Goal: Information Seeking & Learning: Learn about a topic

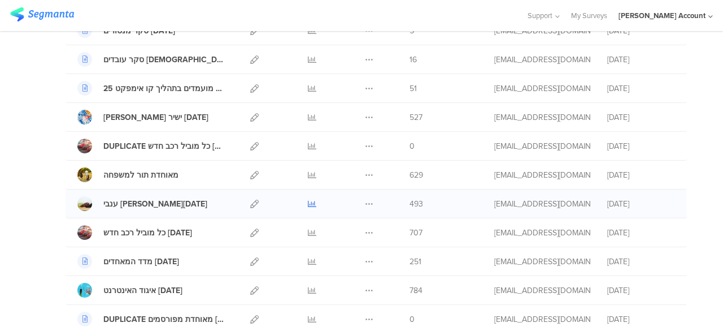
scroll to position [226, 0]
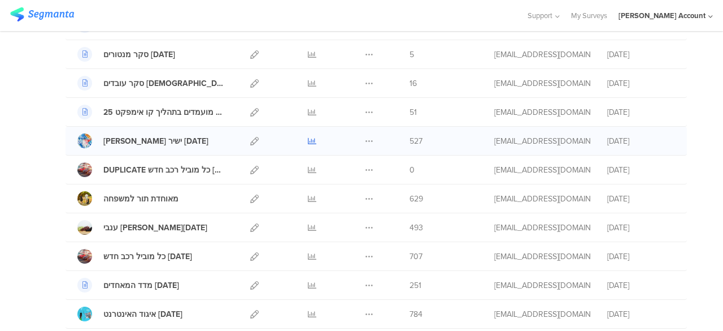
click at [308, 137] on icon at bounding box center [312, 141] width 8 height 8
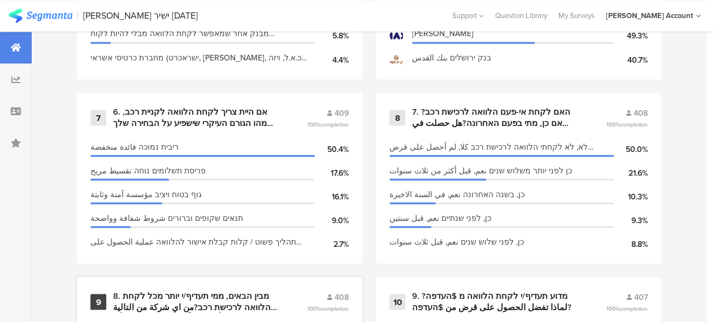
scroll to position [961, 0]
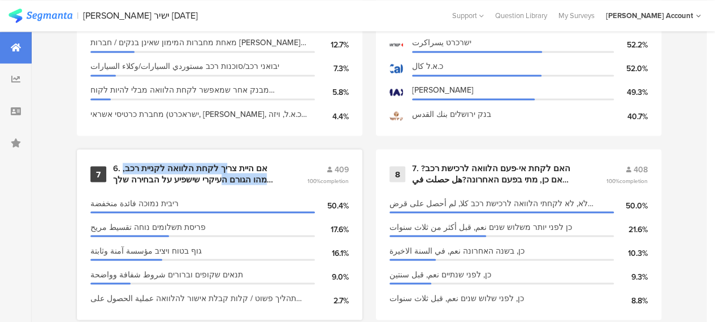
click at [235, 179] on div "6. אם היית צריך לקחת הלוואה לקניית רכב, מהו הגורם העיקרי שישפיע על הבחירה שלך ה…" at bounding box center [196, 174] width 167 height 22
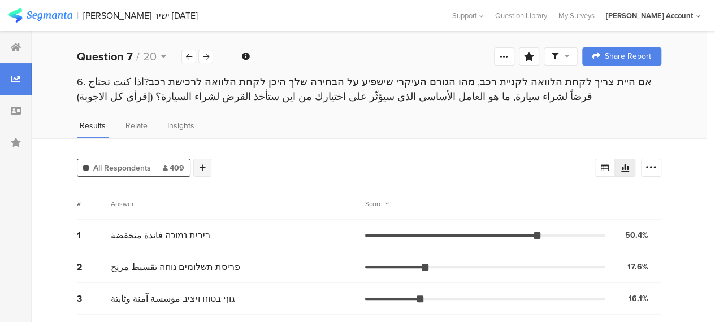
click at [203, 166] on icon at bounding box center [202, 168] width 6 height 8
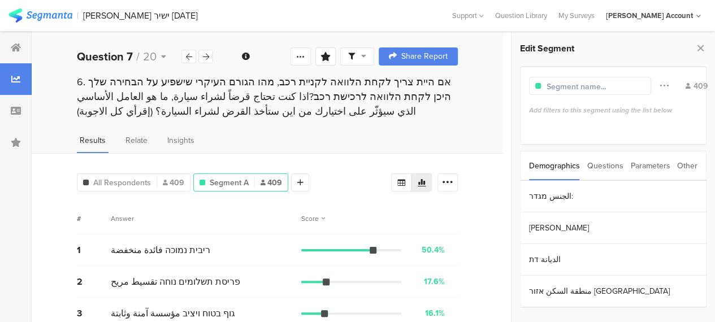
click at [609, 163] on div "Questions" at bounding box center [605, 165] width 36 height 29
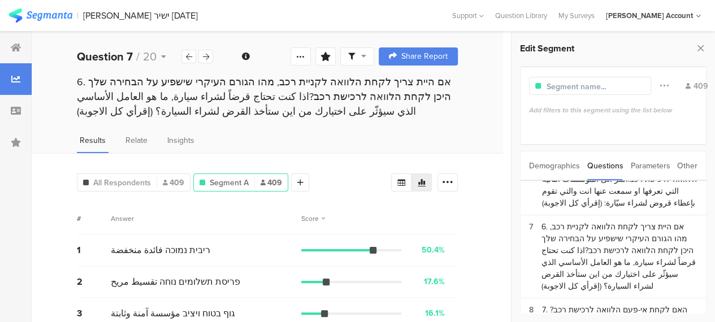
scroll to position [339, 0]
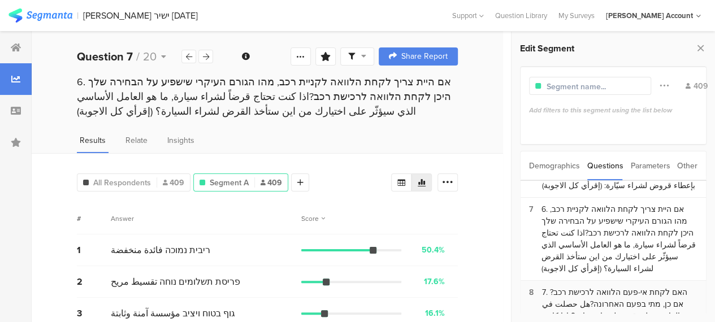
click at [597, 286] on div "7. האם לקחת אי-פעם הלוואה לרכישת רכב? אם כן, מתי בפעם האחרונה?هل حصلت في الماضي…" at bounding box center [619, 315] width 155 height 59
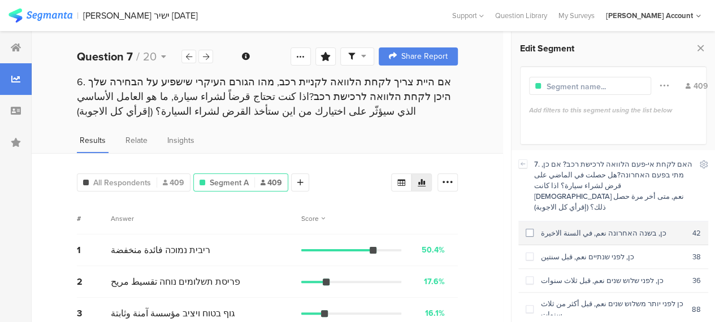
click at [531, 229] on span at bounding box center [530, 233] width 8 height 8
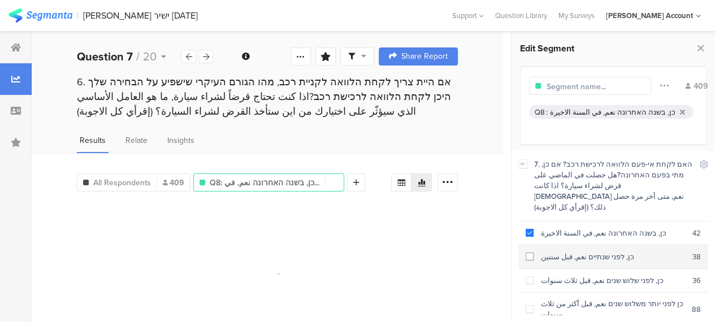
click at [530, 253] on span at bounding box center [530, 257] width 8 height 8
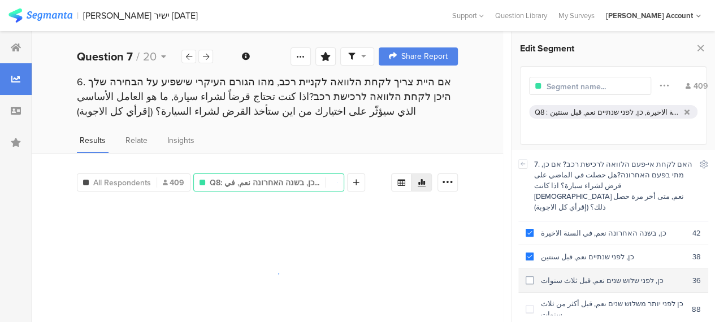
click at [531, 276] on span at bounding box center [530, 280] width 8 height 8
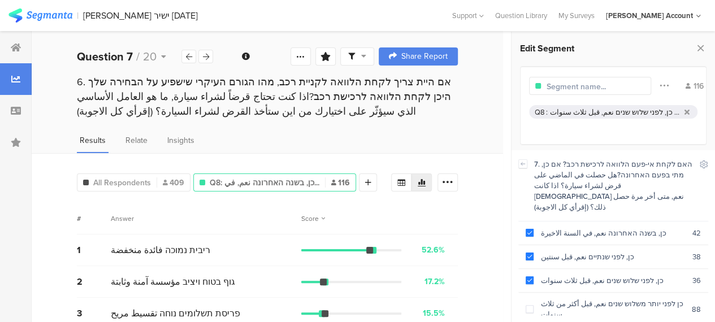
click at [604, 88] on input "text" at bounding box center [595, 87] width 98 height 12
type input "לקחו הלוואה לרכב בשלוש שנים אח"
click at [227, 203] on div "# Answer Score" at bounding box center [267, 219] width 381 height 32
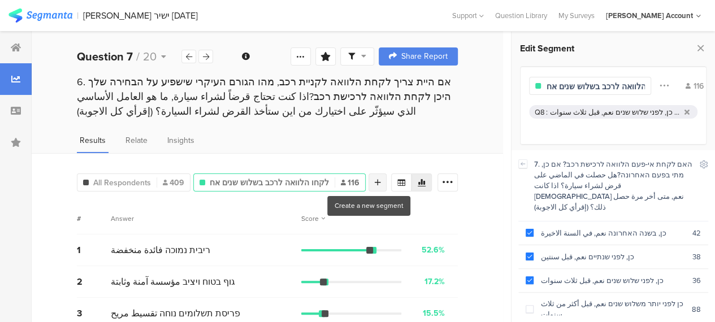
click at [375, 184] on icon at bounding box center [378, 183] width 6 height 8
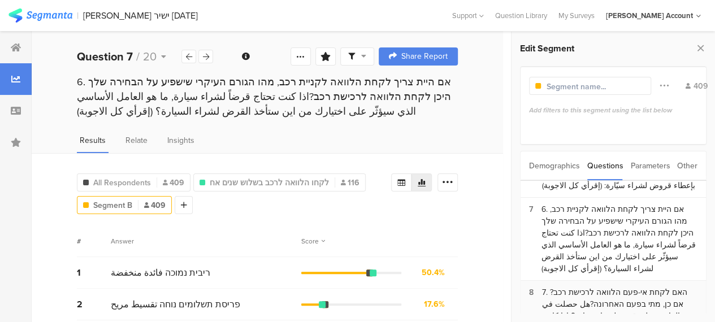
click at [600, 286] on div "7. האם לקחת אי-פעם הלוואה לרכישת רכב? אם כן, מתי בפעם האחרונה?هل حصلت في الماضي…" at bounding box center [619, 315] width 155 height 59
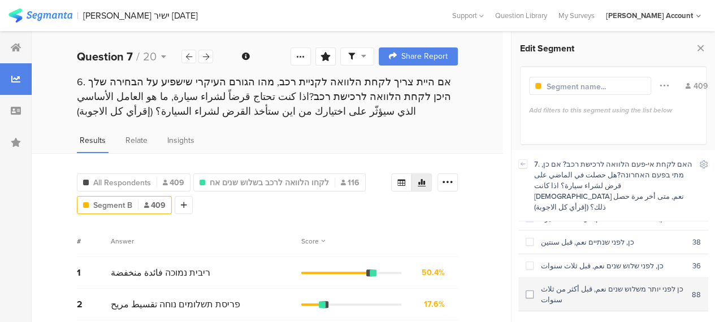
scroll to position [29, 0]
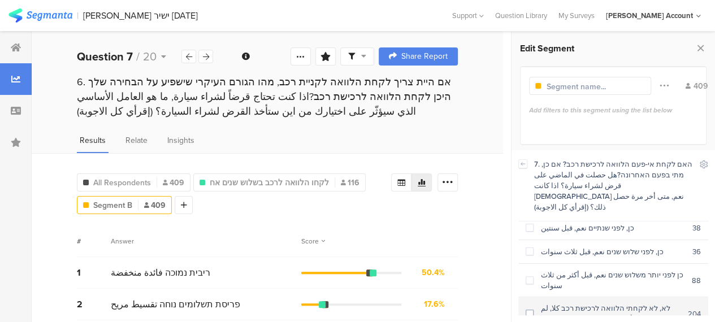
click at [529, 310] on span at bounding box center [530, 314] width 8 height 8
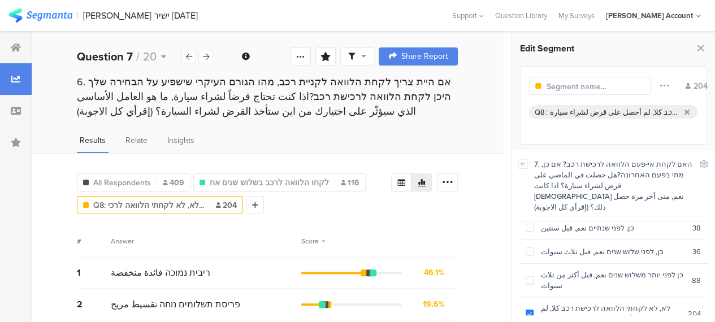
click at [611, 82] on input "text" at bounding box center [595, 87] width 98 height 12
type input "לא לקחו הלוואה לרכב"
click at [453, 181] on icon at bounding box center [447, 182] width 11 height 11
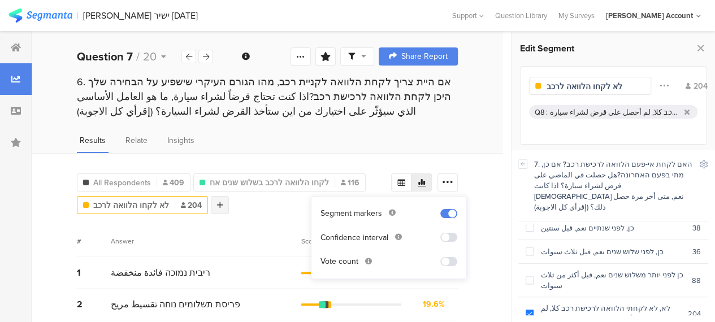
click at [218, 209] on div at bounding box center [220, 205] width 18 height 18
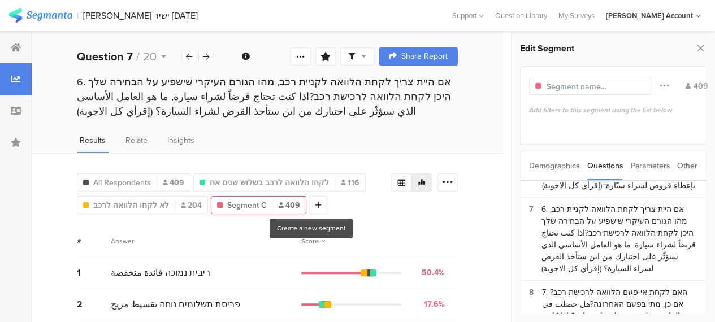
click at [287, 226] on div "Create a new segment" at bounding box center [310, 229] width 69 height 10
click at [206, 229] on div "# Answer Score" at bounding box center [267, 241] width 381 height 32
click at [223, 225] on div "# Answer Score" at bounding box center [267, 241] width 381 height 32
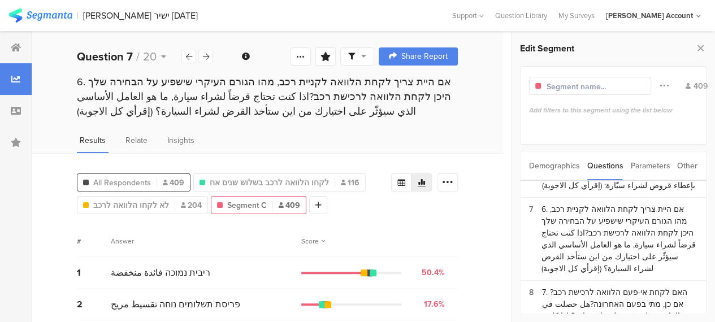
click at [140, 177] on span "All Respondents" at bounding box center [122, 183] width 58 height 12
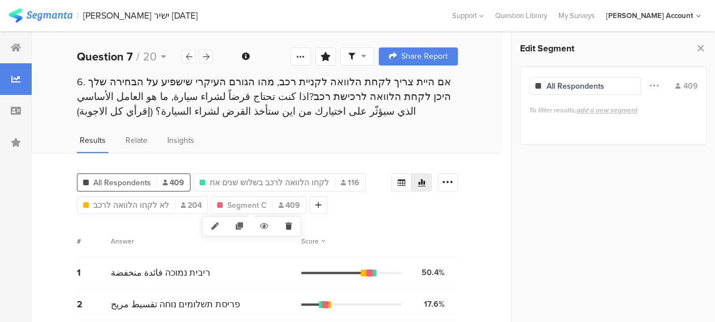
click at [288, 224] on icon at bounding box center [288, 226] width 23 height 19
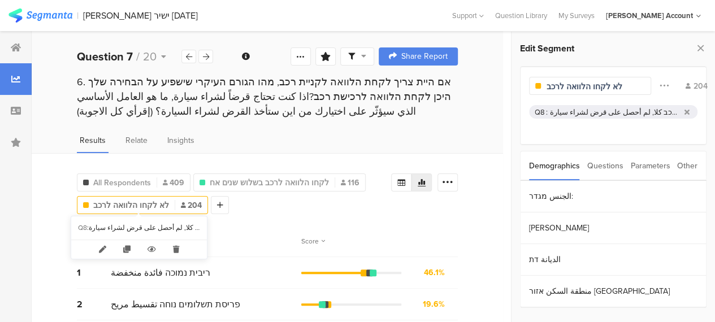
click at [147, 202] on span "לא לקחו הלוואה לרכב" at bounding box center [131, 205] width 76 height 12
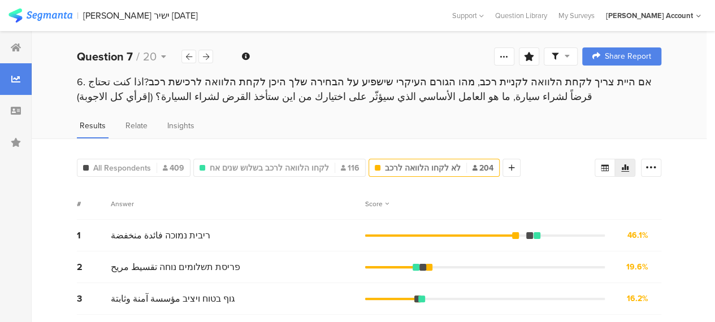
click at [147, 202] on div "Answer" at bounding box center [238, 204] width 254 height 10
click at [396, 170] on span "לא לקחו הלוואה לרכב" at bounding box center [423, 168] width 76 height 12
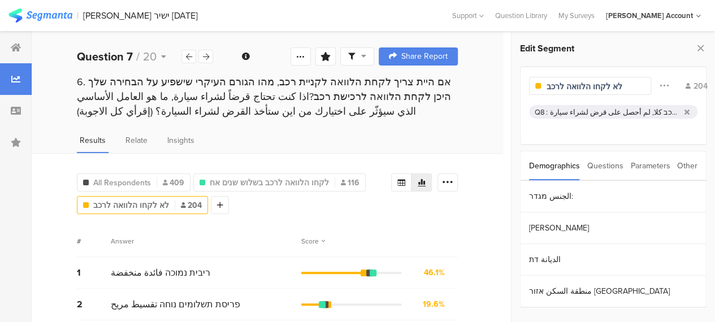
click at [557, 112] on div "לא, לא לקחתי הלוואה לרכישת רכב كلا, لم أحصل على قرض لشراء سيارة" at bounding box center [615, 112] width 130 height 11
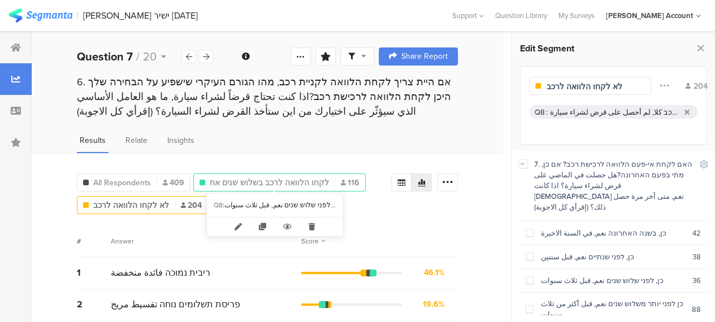
click at [283, 179] on span "לקחו הלוואה לרכב בשלוש שנים אח" at bounding box center [269, 183] width 119 height 12
type input "לקחו הלוואה לרכב בשלוש שנים אח"
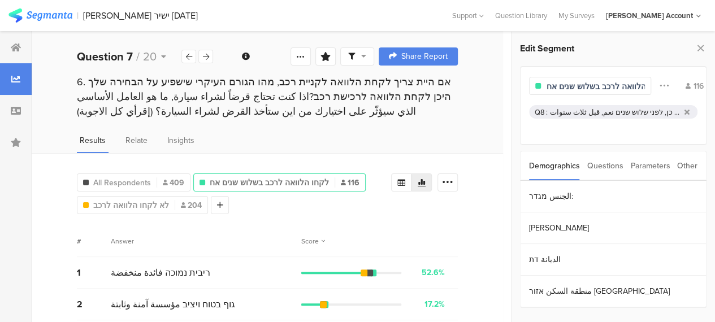
click at [606, 111] on div "כן, בשנה האחרונה نعم, في السنة الاخيرة, כן, לפני שנתיים نعم, قبل سنتين, כן, לפנ…" at bounding box center [615, 112] width 130 height 11
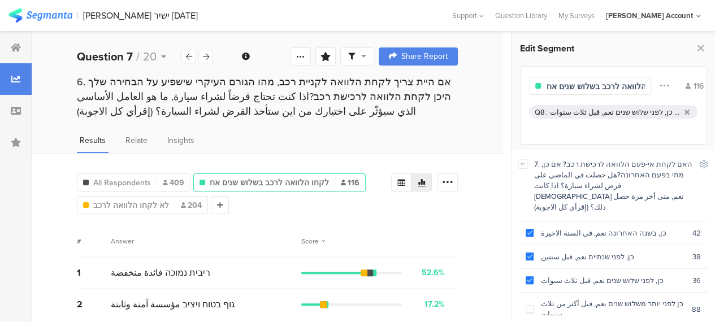
click at [406, 183] on icon at bounding box center [401, 182] width 9 height 9
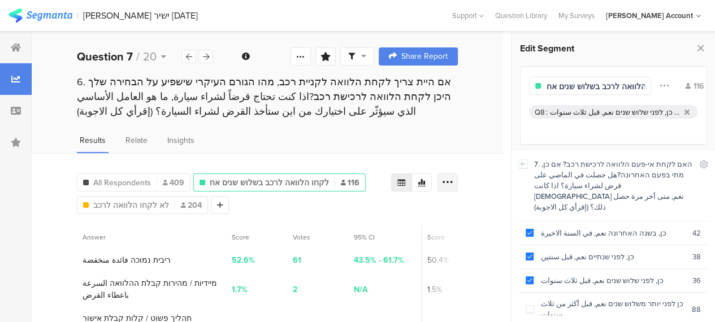
click at [453, 180] on icon at bounding box center [447, 182] width 11 height 11
click at [115, 180] on span "All Respondents" at bounding box center [122, 183] width 58 height 12
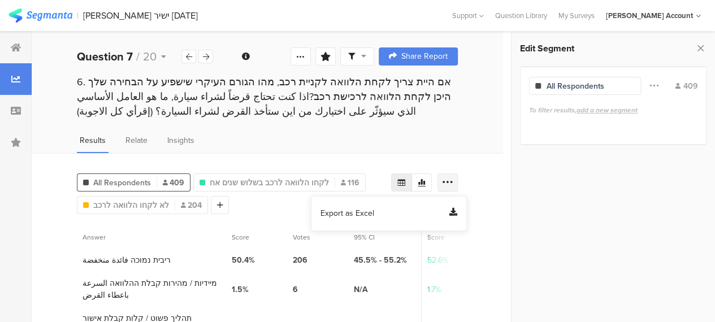
click at [449, 177] on div at bounding box center [447, 182] width 20 height 18
click at [453, 180] on icon at bounding box center [447, 182] width 11 height 11
click at [408, 212] on div "Export as Excel" at bounding box center [388, 213] width 137 height 11
click at [365, 89] on div "6. אם היית צריך לקחת הלוואה לקניית רכב, מהו הגורם העיקרי שישפיע על הבחירה שלך ה…" at bounding box center [267, 97] width 381 height 44
drag, startPoint x: 460, startPoint y: 81, endPoint x: 368, endPoint y: 100, distance: 93.4
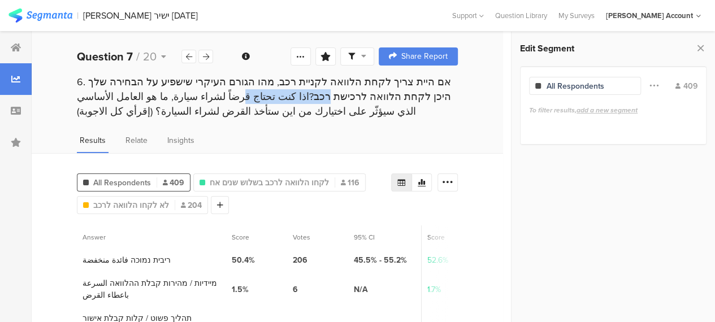
click at [368, 100] on div "6. אם היית צריך לקחת הלוואה לקניית רכב, מהו הגורם העיקרי שישפיע על הבחירה שלך ה…" at bounding box center [267, 97] width 381 height 44
click at [383, 101] on div "6. אם היית צריך לקחת הלוואה לקניית רכב, מהו הגורם העיקרי שישפיע על הבחירה שלך ה…" at bounding box center [267, 97] width 381 height 44
drag, startPoint x: 466, startPoint y: 77, endPoint x: 371, endPoint y: 95, distance: 96.6
click at [371, 95] on div "6. אם היית צריך לקחת הלוואה לקניית רכב, מהו הגורם העיקרי שישפיע על הבחירה שלך ה…" at bounding box center [267, 97] width 381 height 44
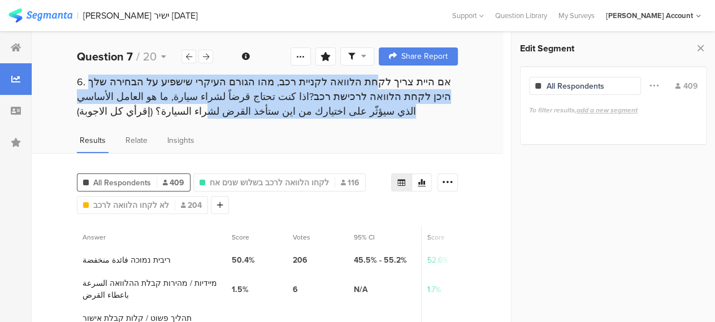
drag, startPoint x: 90, startPoint y: 83, endPoint x: 452, endPoint y: 91, distance: 361.7
click at [452, 91] on div "6. אם היית צריך לקחת הלוואה לקניית רכב, מהו הגורם העיקרי שישפיע על הבחירה שלך ה…" at bounding box center [267, 97] width 381 height 44
copy div "אם היית צריך לקחת הלוואה לקניית רכב, מהו הגורם העיקרי שישפיע על הבחירה שלך היכן…"
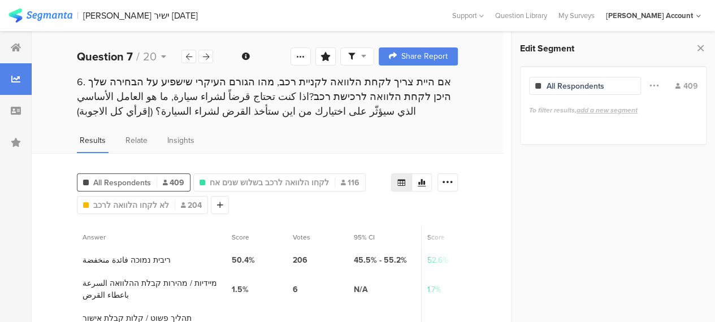
click at [206, 56] on icon at bounding box center [206, 56] width 6 height 7
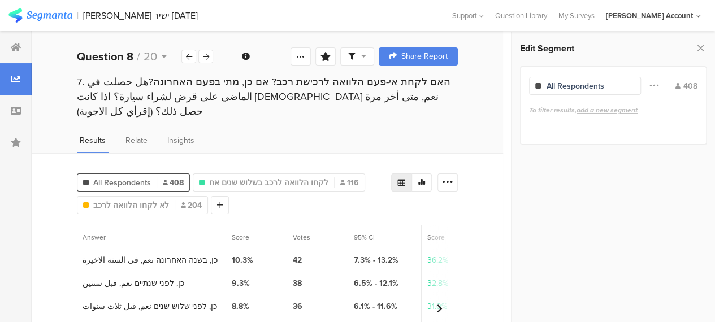
click at [144, 177] on span "All Respondents" at bounding box center [122, 183] width 58 height 12
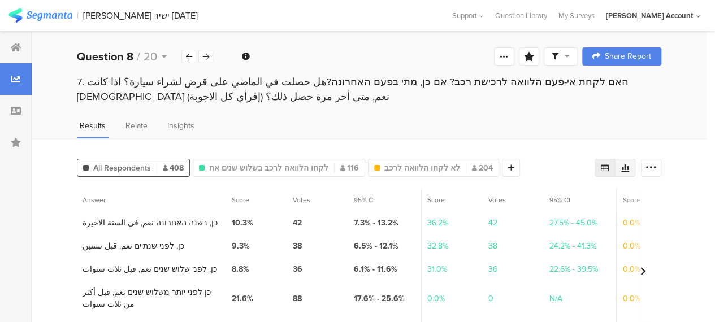
click at [629, 169] on icon at bounding box center [624, 167] width 9 height 9
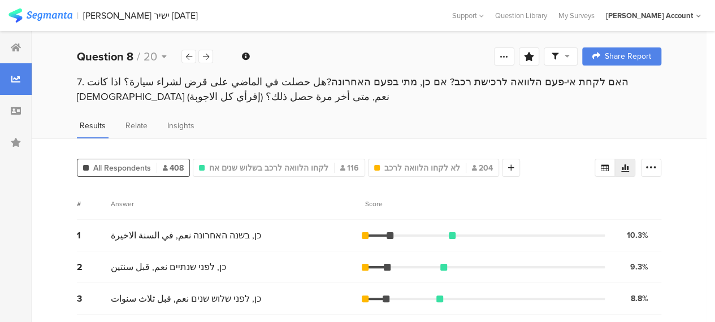
click at [137, 166] on span "All Respondents" at bounding box center [122, 168] width 58 height 12
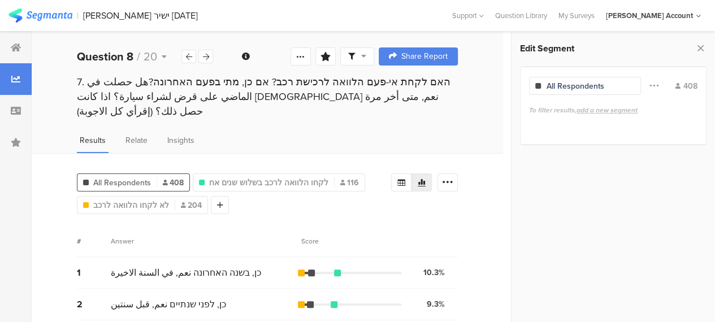
click at [137, 177] on span "All Respondents" at bounding box center [122, 183] width 58 height 12
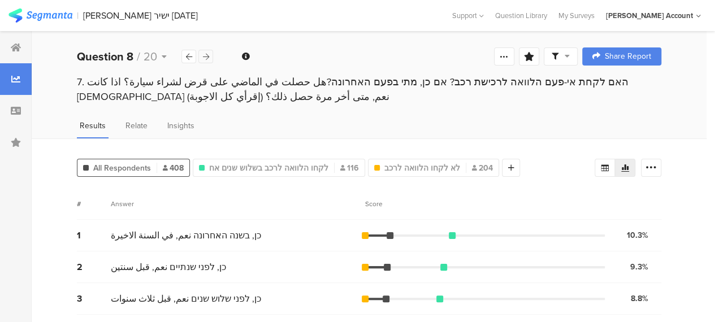
click at [210, 57] on div at bounding box center [205, 57] width 15 height 14
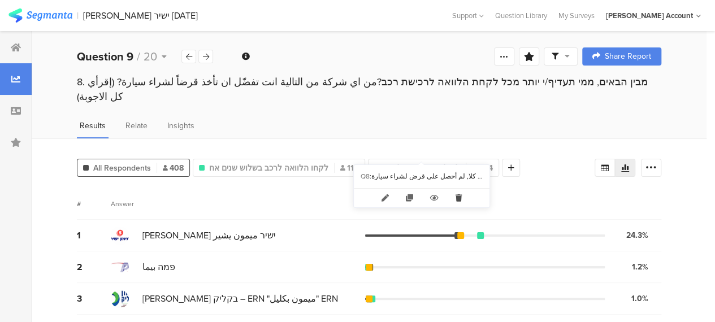
click at [457, 196] on icon at bounding box center [458, 198] width 23 height 19
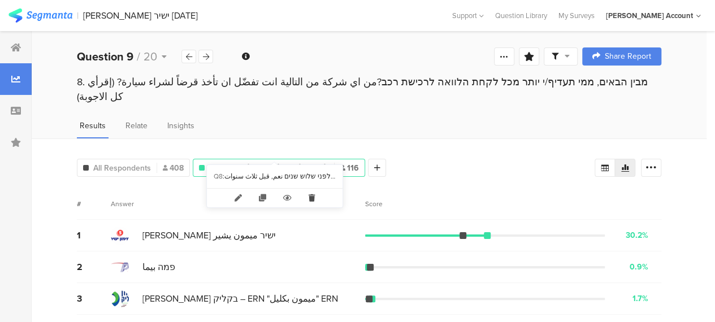
click at [310, 197] on icon at bounding box center [311, 198] width 23 height 19
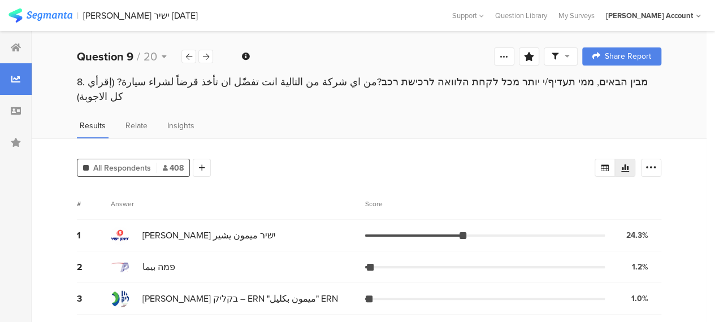
click at [263, 168] on div "All Respondents 408 Add Segment # Answer Score 1 [PERSON_NAME] ישיר ميمون يشير …" at bounding box center [369, 309] width 675 height 343
click at [209, 54] on icon at bounding box center [206, 56] width 6 height 7
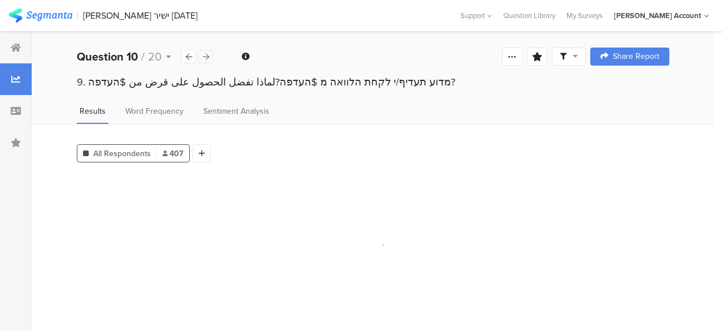
click at [209, 54] on icon at bounding box center [206, 56] width 6 height 7
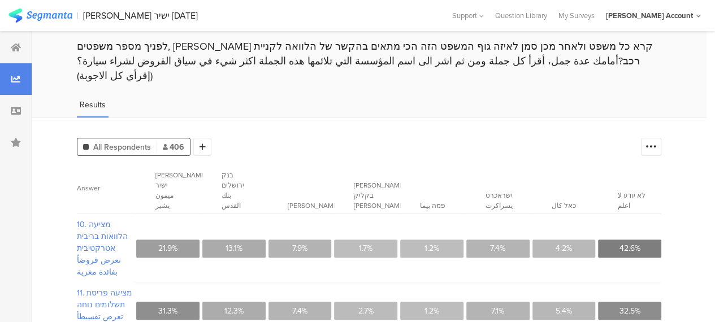
scroll to position [57, 0]
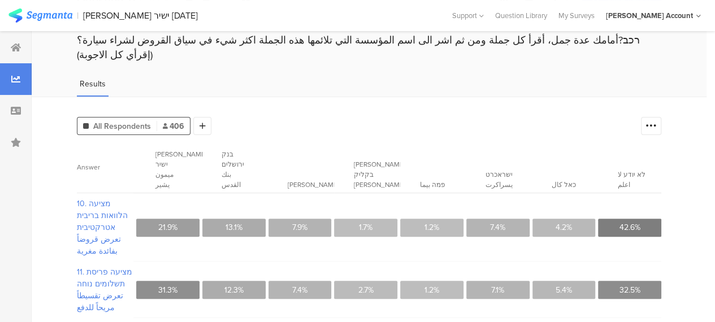
drag, startPoint x: 348, startPoint y: 118, endPoint x: 361, endPoint y: 126, distance: 15.0
click at [348, 118] on div "All Respondents 406 Add Segment" at bounding box center [356, 123] width 558 height 23
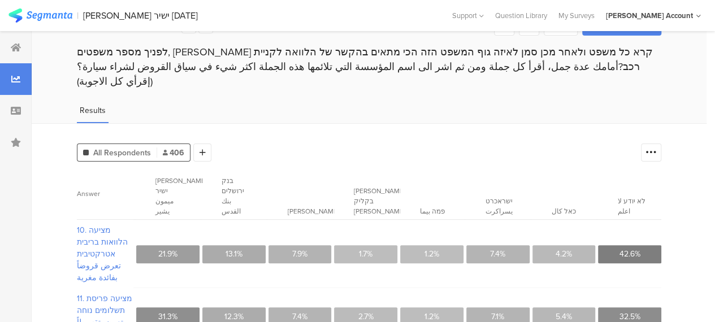
scroll to position [0, 0]
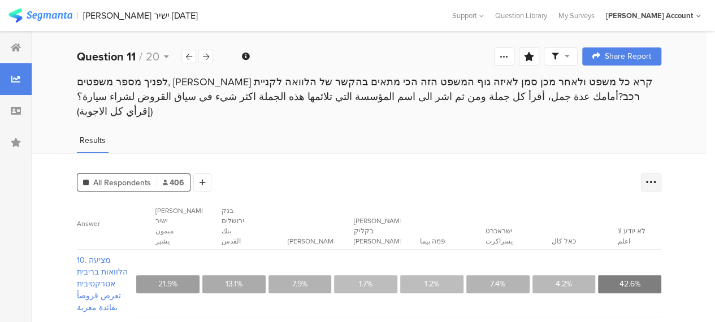
click at [657, 177] on icon at bounding box center [650, 182] width 11 height 11
click at [549, 247] on span "Export as Excel" at bounding box center [551, 247] width 54 height 11
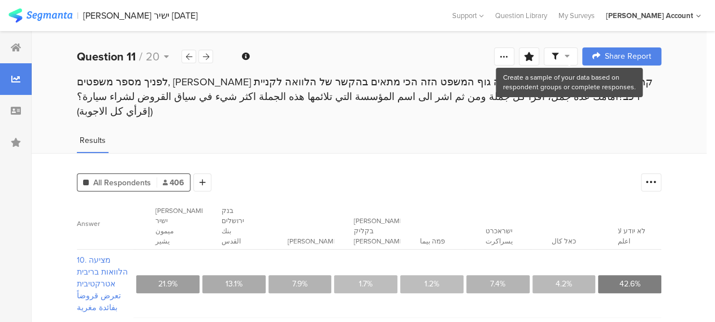
drag, startPoint x: 576, startPoint y: 54, endPoint x: 577, endPoint y: 65, distance: 10.8
click at [570, 54] on icon at bounding box center [567, 56] width 5 height 8
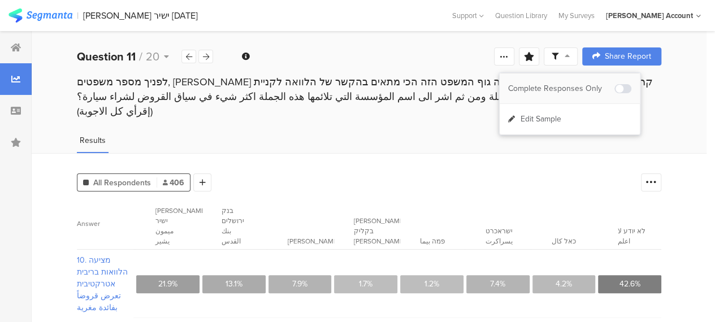
click at [583, 89] on div "Complete Responses Only" at bounding box center [561, 88] width 106 height 11
click at [453, 134] on div "Results" at bounding box center [369, 143] width 675 height 19
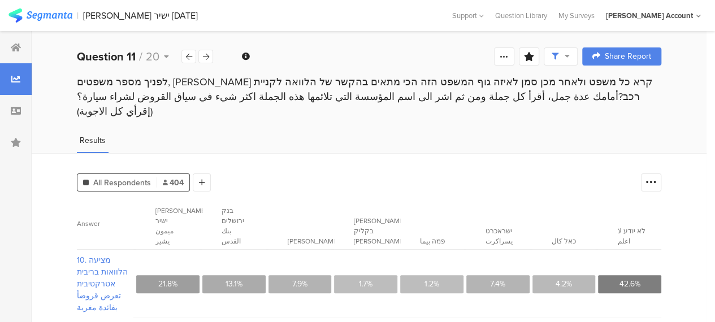
click at [570, 58] on icon at bounding box center [567, 56] width 5 height 8
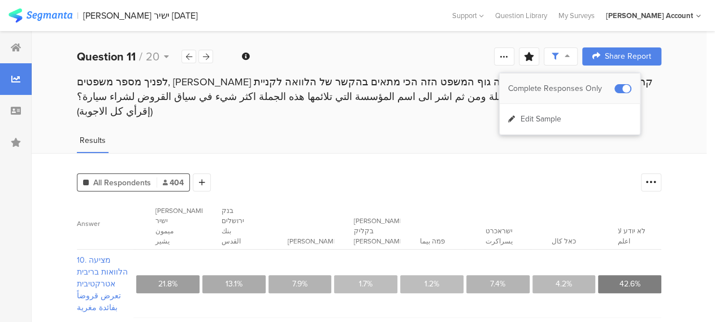
click at [583, 86] on div "Complete Responses Only" at bounding box center [561, 88] width 106 height 11
click at [622, 85] on span at bounding box center [622, 88] width 17 height 9
click at [16, 45] on icon at bounding box center [16, 47] width 10 height 9
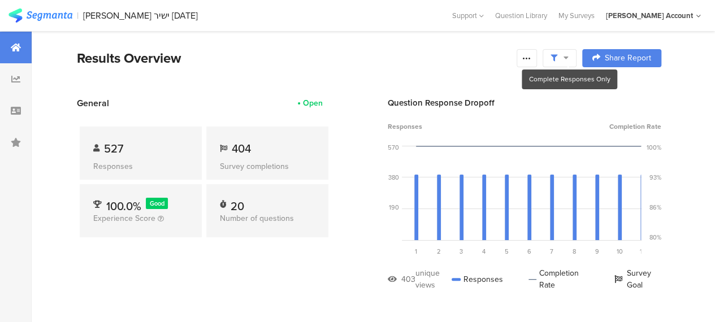
click at [568, 55] on icon at bounding box center [565, 58] width 5 height 8
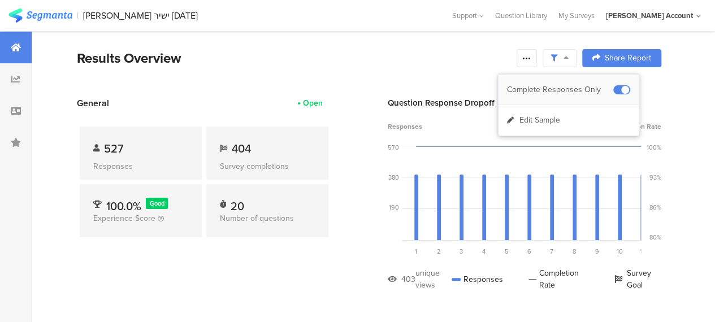
click at [572, 84] on div "Complete Responses Only" at bounding box center [560, 89] width 106 height 11
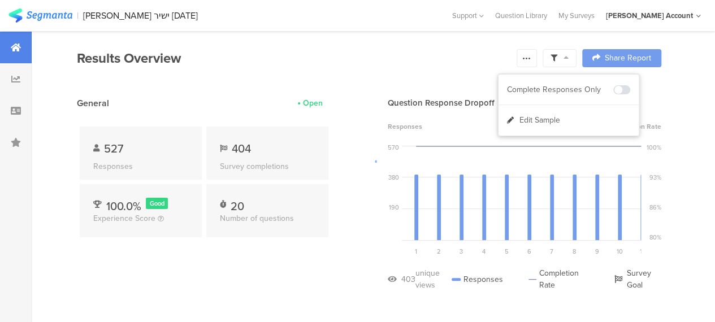
click at [381, 75] on div at bounding box center [357, 161] width 715 height 322
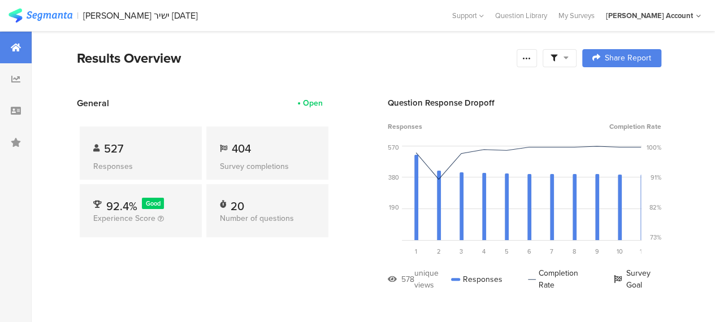
click at [568, 58] on icon at bounding box center [565, 58] width 5 height 8
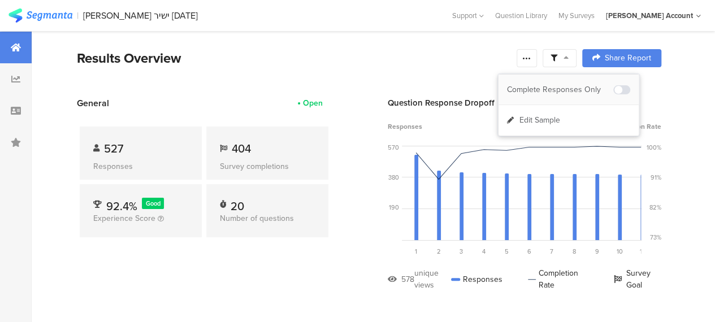
click at [575, 89] on div "Complete Responses Only" at bounding box center [560, 89] width 106 height 11
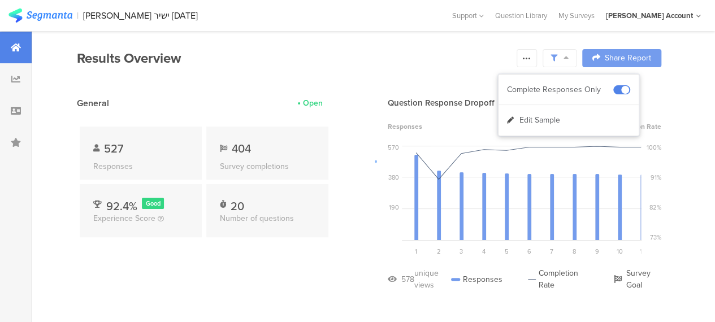
click at [442, 72] on div at bounding box center [357, 161] width 715 height 322
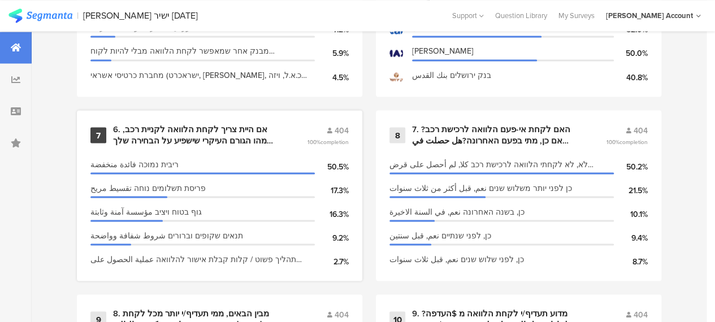
scroll to position [1017, 0]
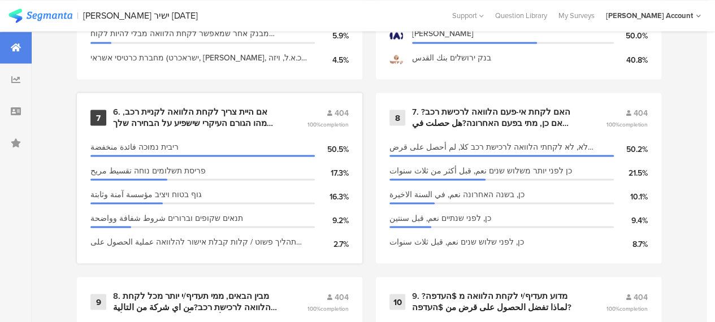
click at [224, 125] on div "6. אם היית צריך לקחת הלוואה לקניית רכב, מהו הגורם העיקרי שישפיע על הבחירה שלך ה…" at bounding box center [196, 117] width 167 height 22
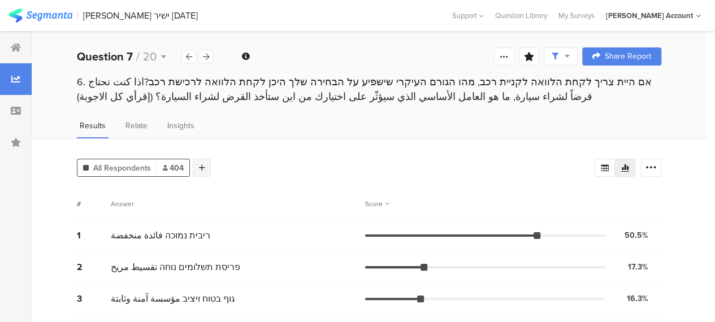
click at [206, 163] on div at bounding box center [202, 168] width 18 height 18
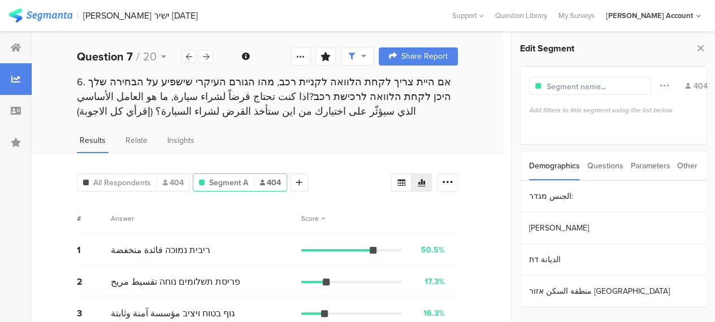
click at [614, 164] on div "Questions" at bounding box center [605, 165] width 36 height 29
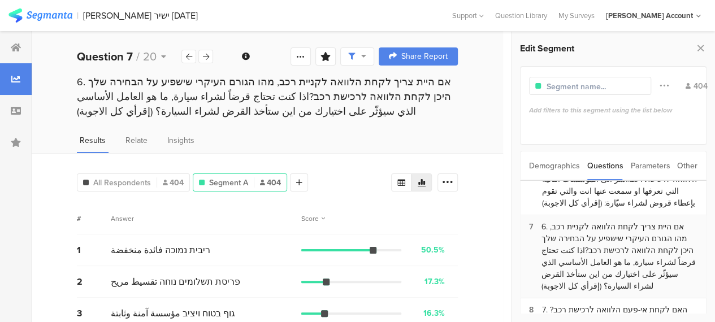
scroll to position [339, 0]
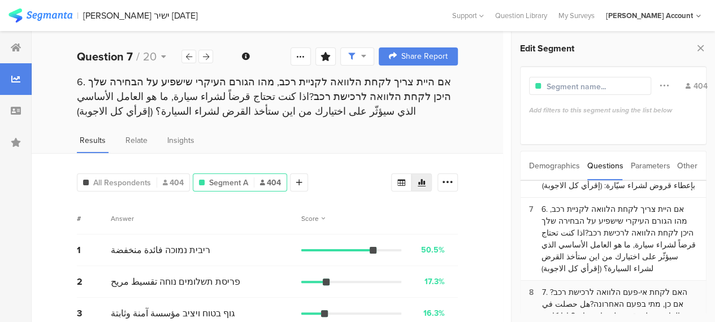
click at [628, 286] on div "7. האם לקחת אי-פעם הלוואה לרכישת רכב? אם כן, מתי בפעם האחרונה?هل حصلت في الماضي…" at bounding box center [619, 315] width 155 height 59
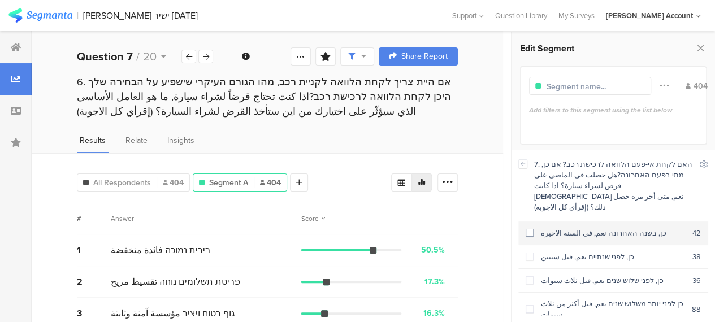
click at [531, 229] on span at bounding box center [530, 233] width 8 height 8
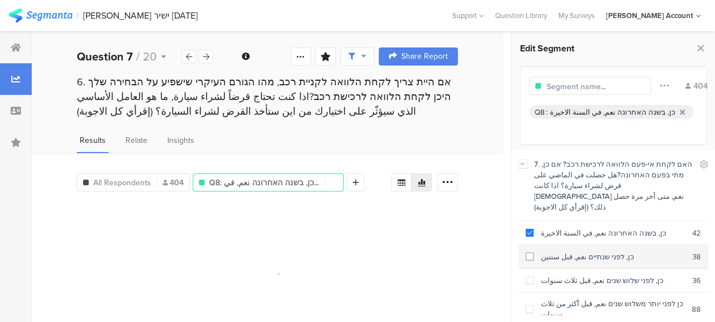
click at [528, 253] on span at bounding box center [530, 257] width 8 height 8
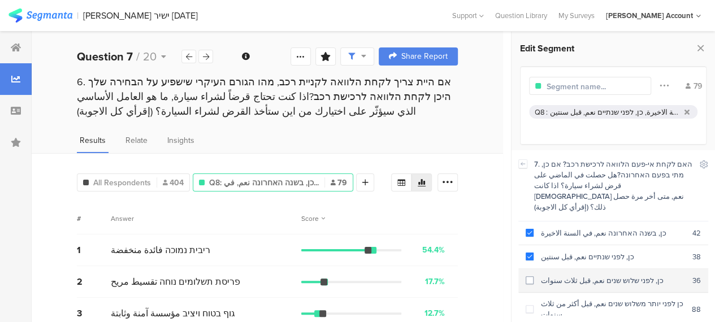
click at [527, 276] on span at bounding box center [530, 280] width 8 height 8
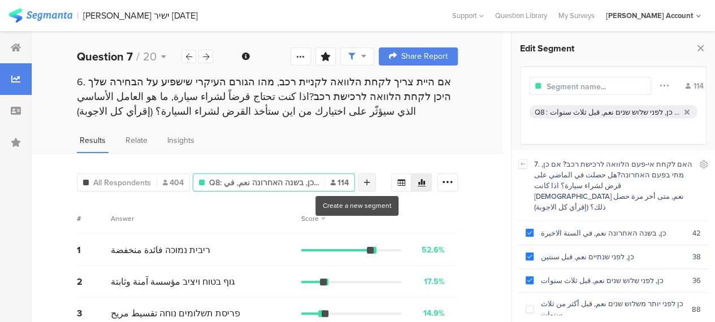
click at [364, 181] on icon at bounding box center [367, 183] width 6 height 8
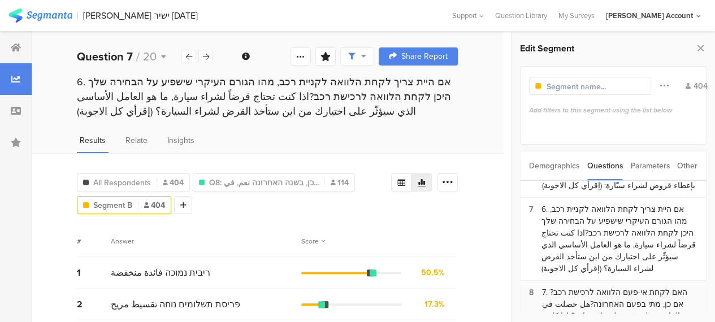
click at [594, 286] on div "7. האם לקחת אי-פעם הלוואה לרכישת רכב? אם כן, מתי בפעם האחרונה?هل حصلت في الماضي…" at bounding box center [619, 315] width 155 height 59
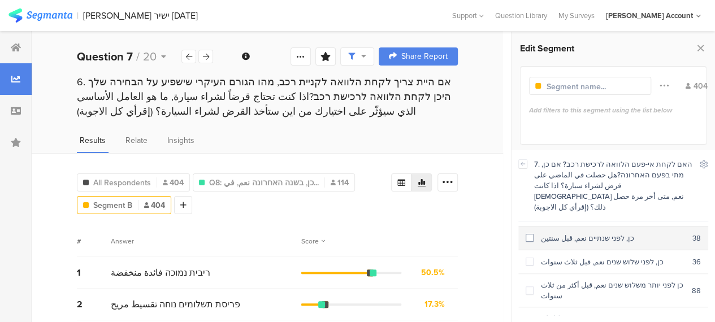
scroll to position [29, 0]
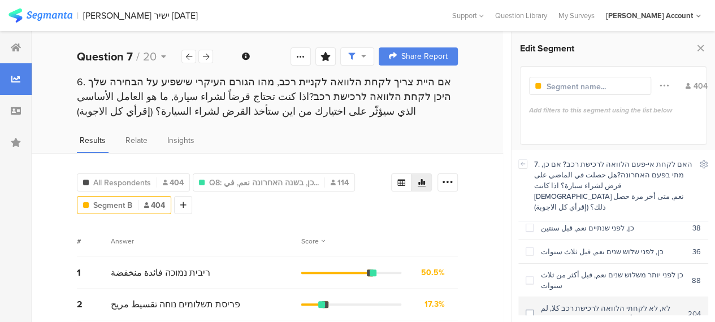
click at [529, 310] on span at bounding box center [530, 314] width 8 height 8
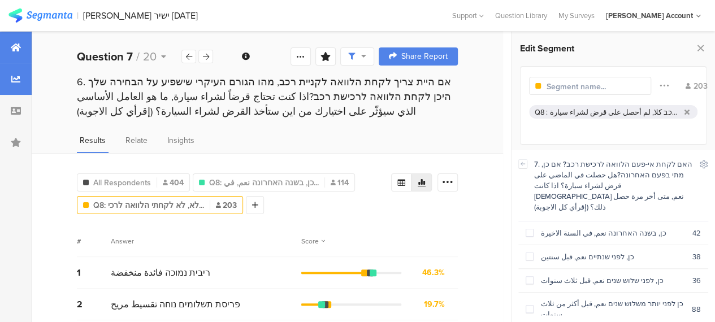
click at [20, 46] on icon at bounding box center [16, 47] width 10 height 9
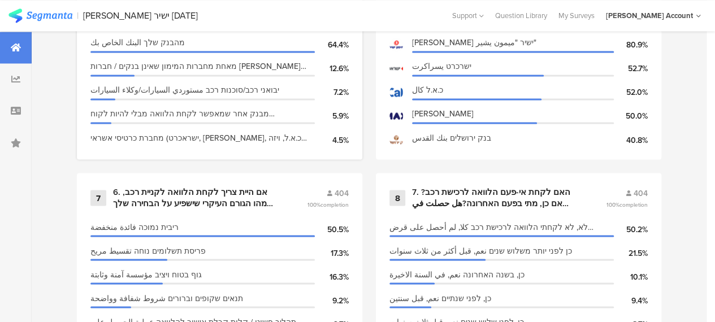
scroll to position [963, 0]
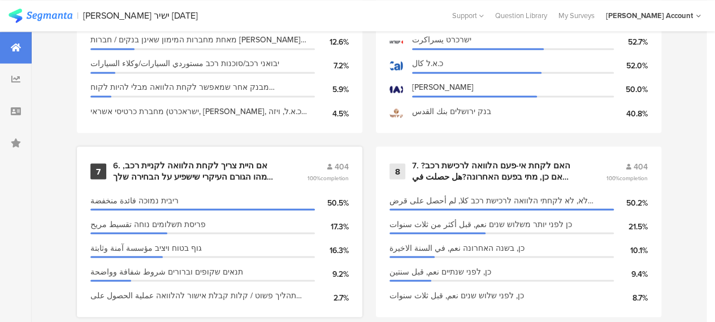
click at [226, 180] on div "6. אם היית צריך לקחת הלוואה לקניית רכב, מהו הגורם העיקרי שישפיע על הבחירה שלך ה…" at bounding box center [196, 171] width 167 height 22
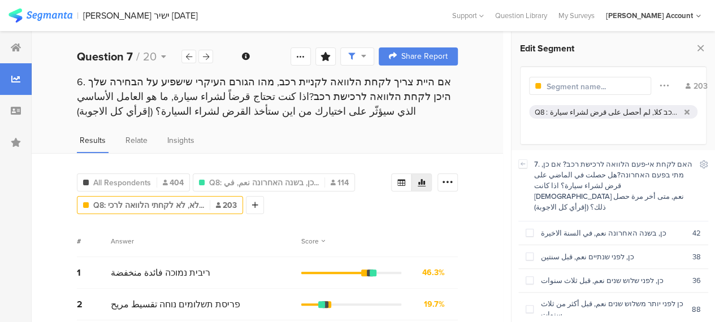
click at [136, 180] on span "All Respondents" at bounding box center [122, 183] width 58 height 12
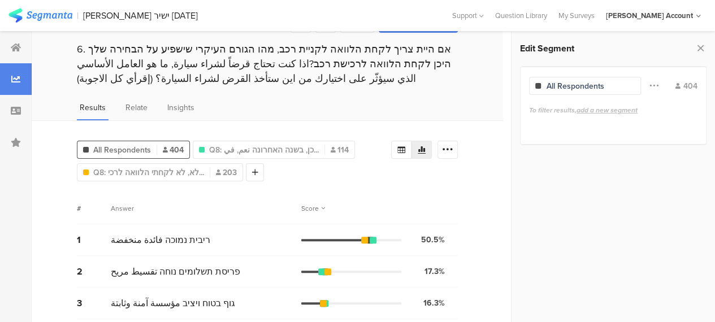
scroll to position [57, 0]
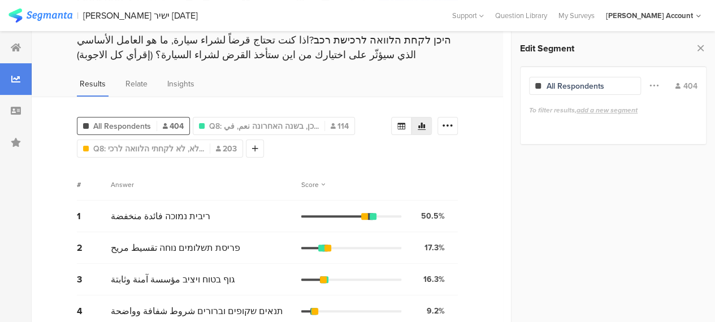
click at [453, 274] on div "16.3% 66 votes" at bounding box center [432, 279] width 42 height 12
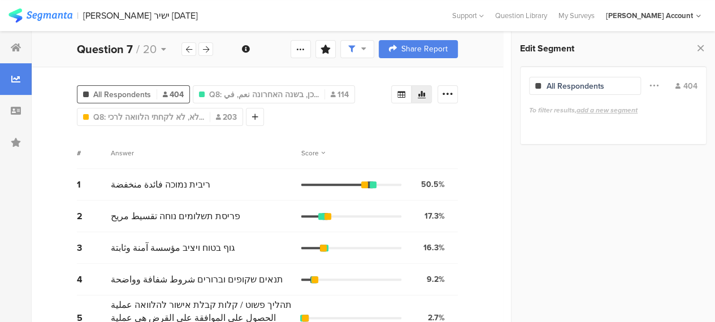
scroll to position [0, 0]
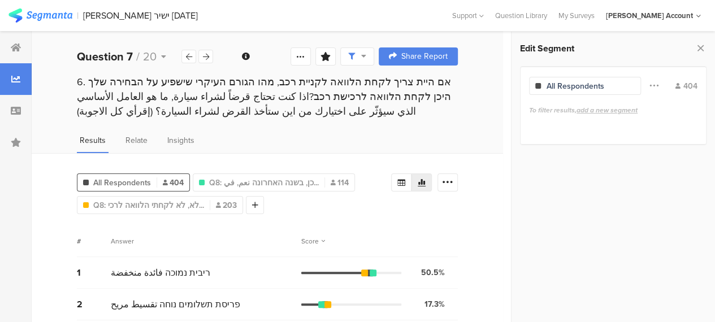
click at [374, 58] on div at bounding box center [357, 56] width 34 height 18
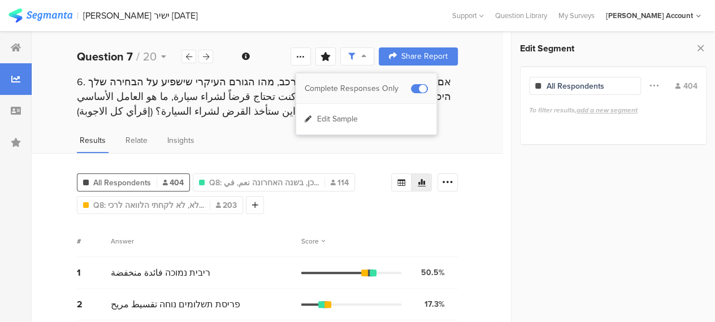
click at [376, 86] on div "Complete Responses Only" at bounding box center [358, 88] width 106 height 11
click at [414, 88] on span at bounding box center [419, 88] width 17 height 9
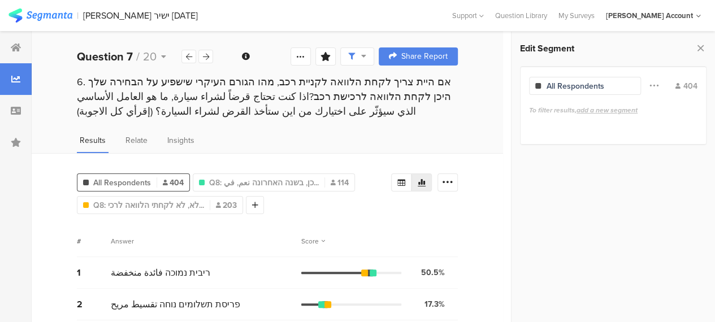
drag, startPoint x: 374, startPoint y: 55, endPoint x: 376, endPoint y: 71, distance: 16.6
click at [366, 55] on icon at bounding box center [363, 56] width 5 height 8
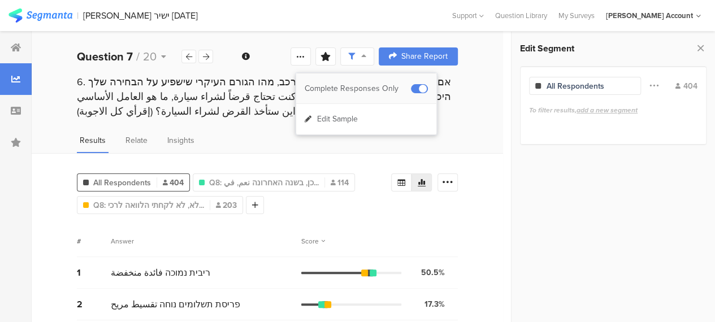
click at [376, 83] on div "Complete Responses Only" at bounding box center [358, 88] width 106 height 11
click at [419, 89] on span at bounding box center [419, 88] width 17 height 9
click at [455, 144] on div at bounding box center [357, 161] width 715 height 322
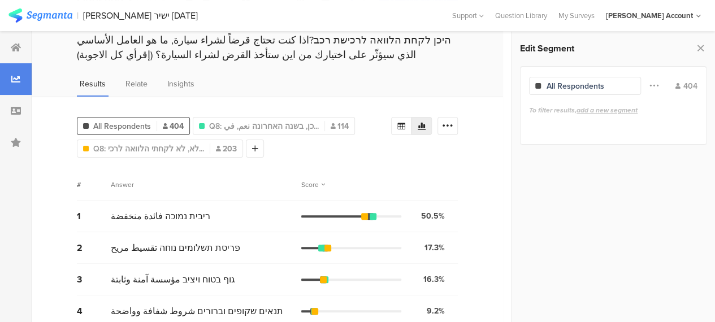
scroll to position [113, 0]
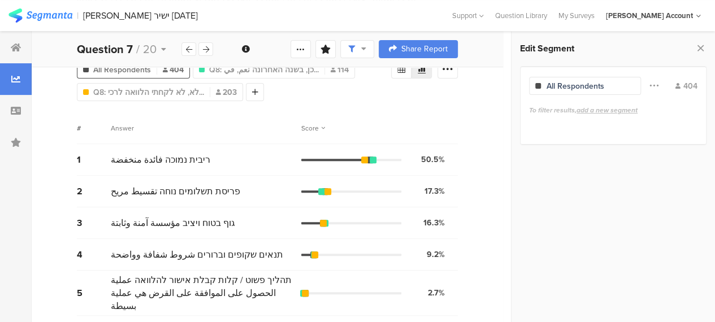
click at [366, 47] on icon at bounding box center [363, 49] width 5 height 8
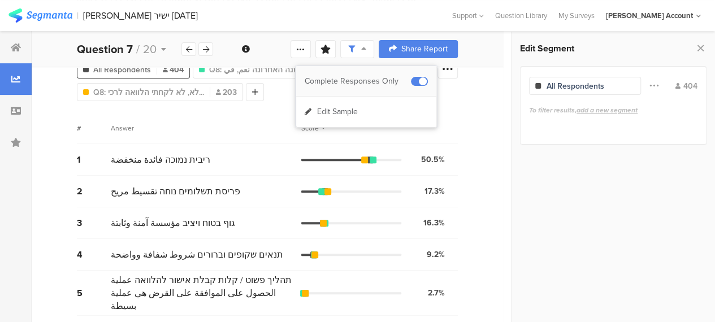
click at [414, 81] on span at bounding box center [419, 81] width 17 height 9
click at [488, 177] on div "All Respondents 409 Q8: כן, בשנה האחרונה نعم, في... 116 Q8: לא, לא לקחתי הלוואה…" at bounding box center [267, 230] width 471 height 380
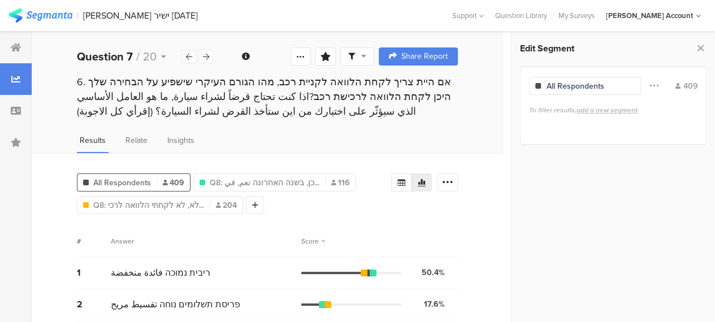
click at [366, 59] on icon at bounding box center [363, 56] width 5 height 8
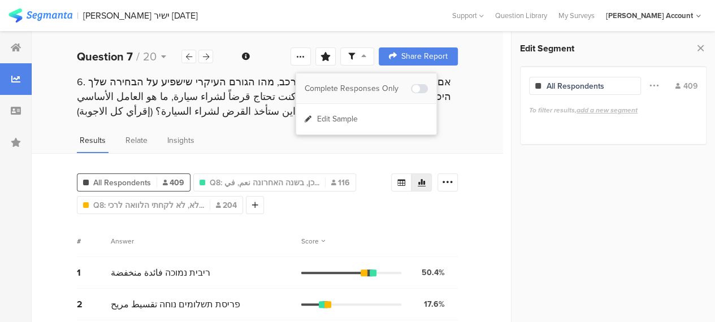
click at [385, 88] on div "Complete Responses Only" at bounding box center [358, 88] width 106 height 11
click at [441, 144] on div "Results Relate Insights" at bounding box center [267, 143] width 471 height 19
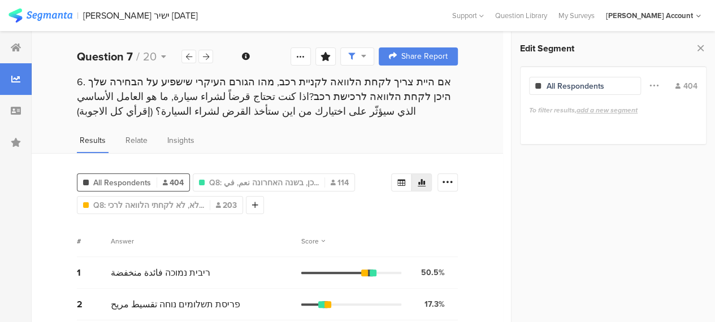
click at [366, 59] on icon at bounding box center [363, 56] width 5 height 8
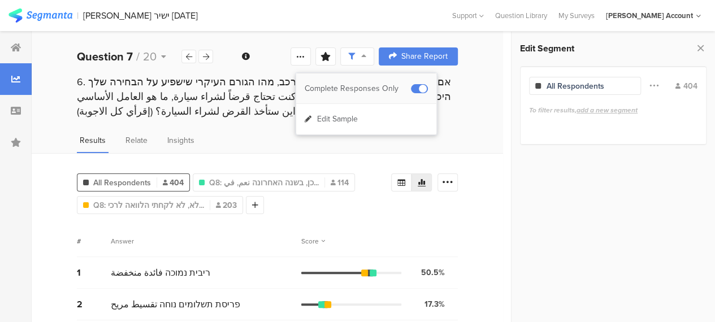
click at [383, 85] on div "Complete Responses Only" at bounding box center [358, 88] width 106 height 11
click at [371, 199] on div "All Respondents 404 Q8: כן, בשנה האחרונה نعم, في... 114 Q8: לא, לא לקחתי הלוואה…" at bounding box center [234, 191] width 314 height 45
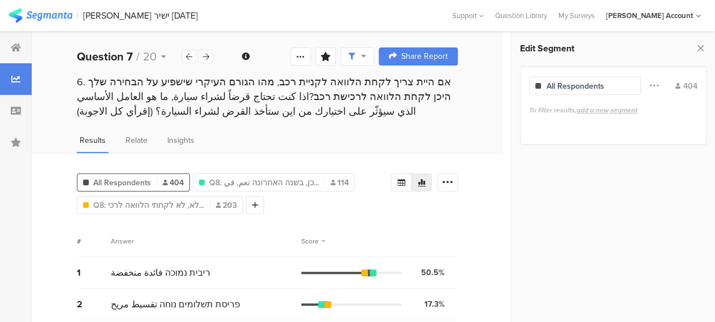
click at [441, 143] on div "Results Relate Insights" at bounding box center [267, 143] width 471 height 19
click at [18, 49] on icon at bounding box center [16, 47] width 10 height 9
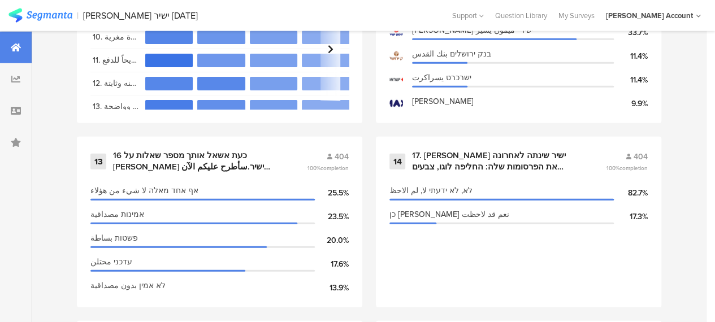
scroll to position [1356, 0]
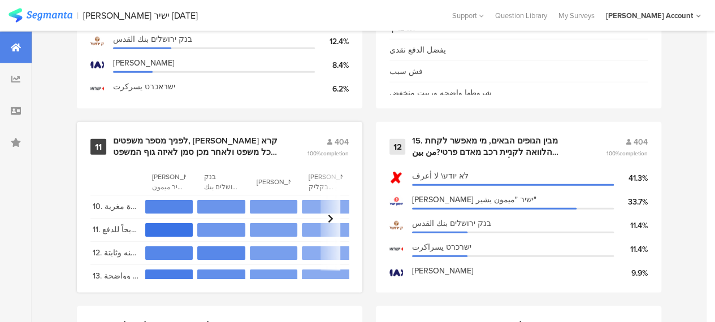
click at [183, 145] on div "לפניך מספר משפטים, [PERSON_NAME] קרא כל משפט ולאחר מכן סמן לאיזה גוף המשפט הזה …" at bounding box center [196, 147] width 167 height 22
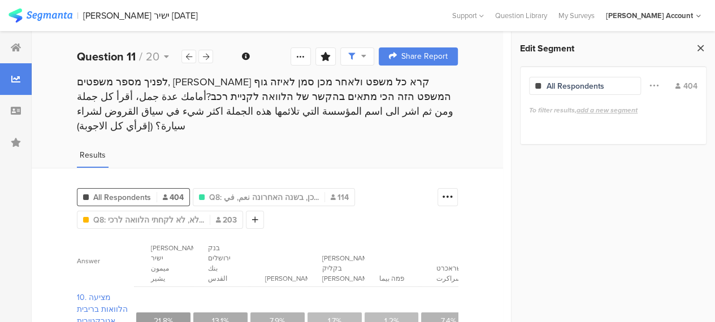
click at [702, 46] on icon at bounding box center [700, 48] width 12 height 16
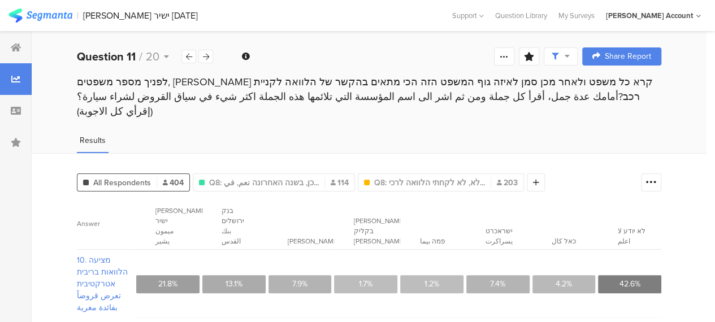
scroll to position [57, 0]
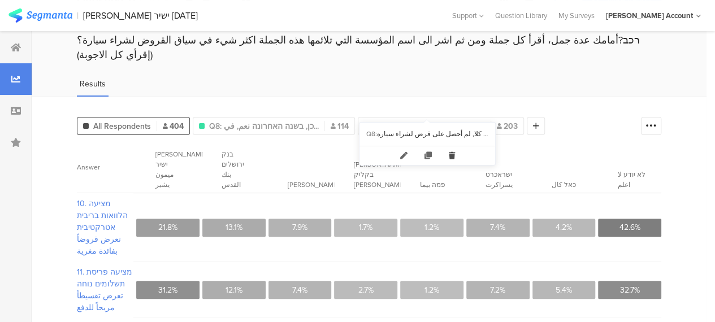
click at [452, 150] on icon at bounding box center [451, 155] width 23 height 19
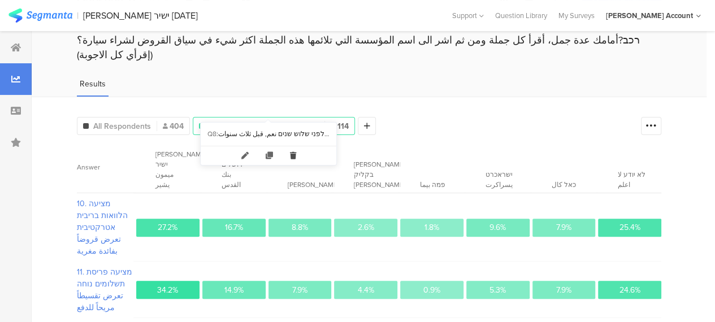
click at [294, 157] on icon at bounding box center [292, 155] width 23 height 19
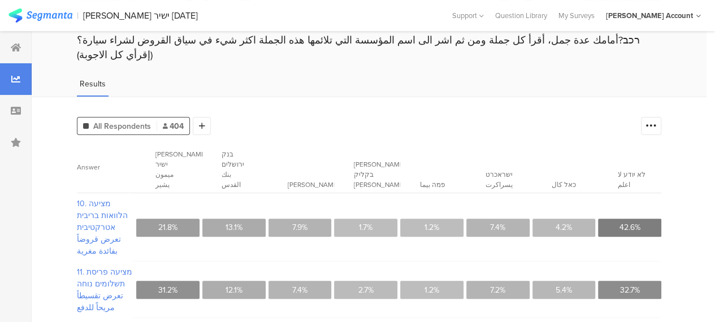
click at [132, 120] on span "All Respondents" at bounding box center [122, 126] width 58 height 12
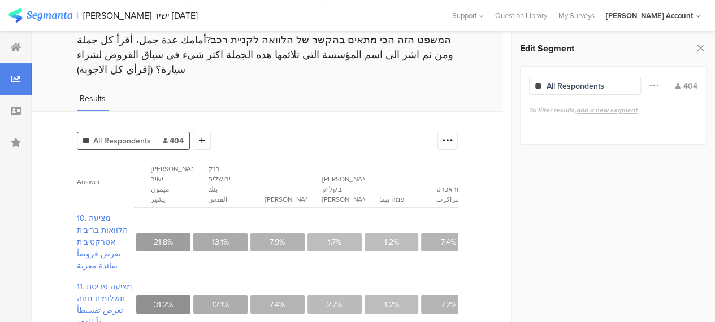
click at [391, 127] on div "All Respondents 404 Add Segment" at bounding box center [254, 138] width 355 height 23
click at [453, 135] on icon at bounding box center [447, 140] width 11 height 11
click at [357, 209] on span "Export as Excel" at bounding box center [347, 204] width 54 height 11
click at [453, 135] on icon at bounding box center [447, 140] width 11 height 11
click at [350, 205] on span "Export as Excel" at bounding box center [347, 204] width 54 height 11
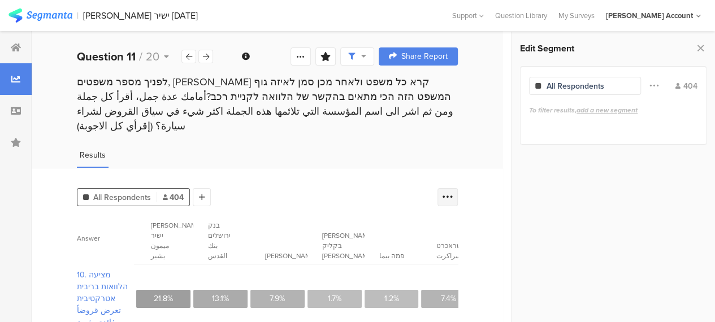
click at [453, 192] on icon at bounding box center [447, 197] width 11 height 11
click at [447, 237] on span at bounding box center [448, 237] width 17 height 9
click at [283, 185] on div "All Respondents 404 Add Segment" at bounding box center [254, 195] width 355 height 23
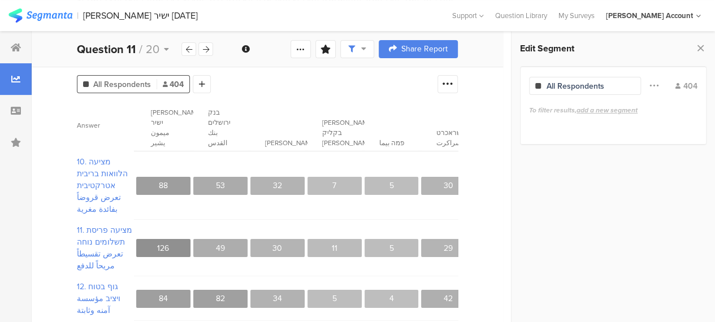
click at [492, 259] on div "All Respondents 404 Add Segment Answer [PERSON_NAME] ישיר ميمون يشير בנק ירושלי…" at bounding box center [267, 282] width 471 height 454
click at [414, 220] on div "11. מציעה פריסת תשלומים נוחה تعرض تقسيطاً مريحاً للدفع 126 49 30 11 5 29 22 132" at bounding box center [333, 248] width 513 height 57
click at [700, 46] on icon at bounding box center [700, 48] width 12 height 16
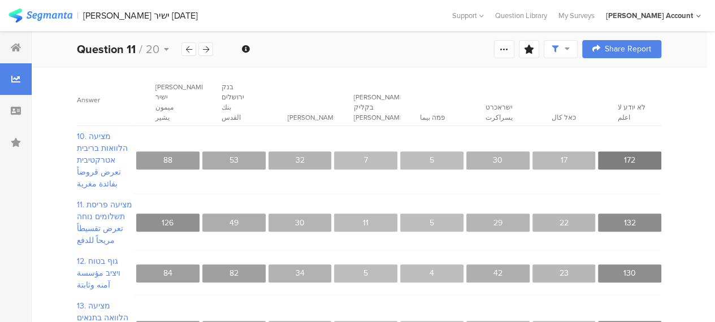
scroll to position [98, 0]
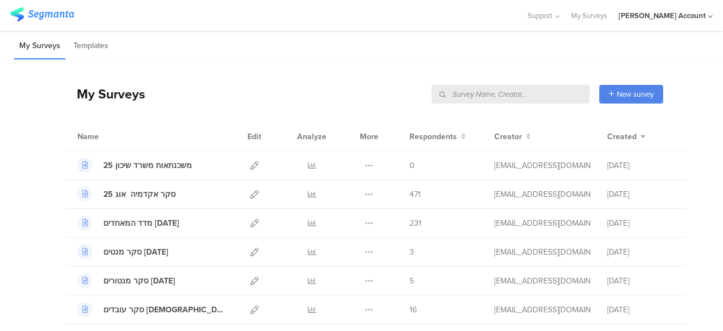
click at [544, 95] on input "text" at bounding box center [511, 94] width 158 height 19
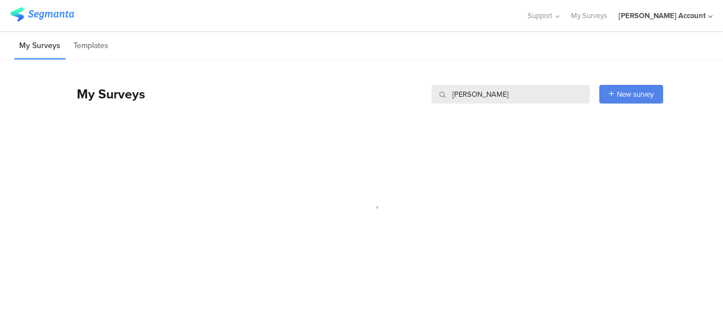
type input "מימון ישי"
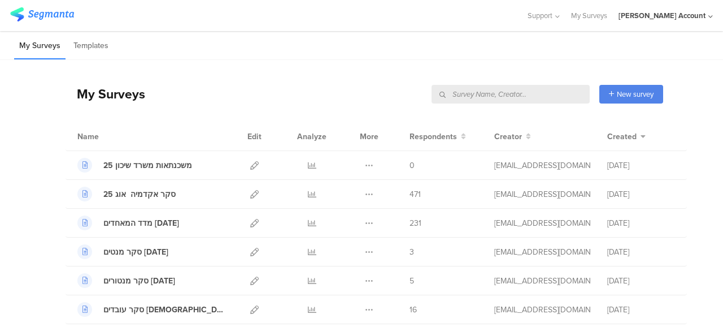
click at [540, 92] on input "text" at bounding box center [511, 94] width 158 height 19
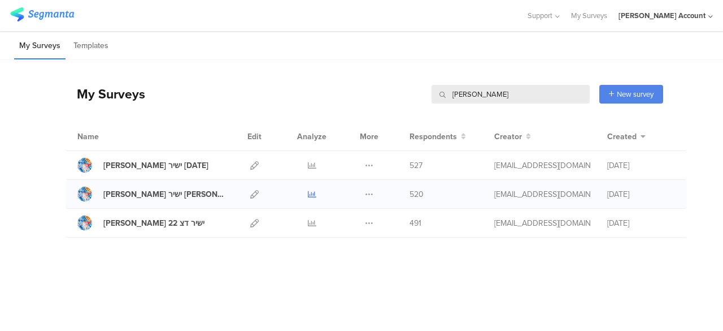
type input "מימון ישי"
click at [313, 192] on icon at bounding box center [312, 194] width 8 height 8
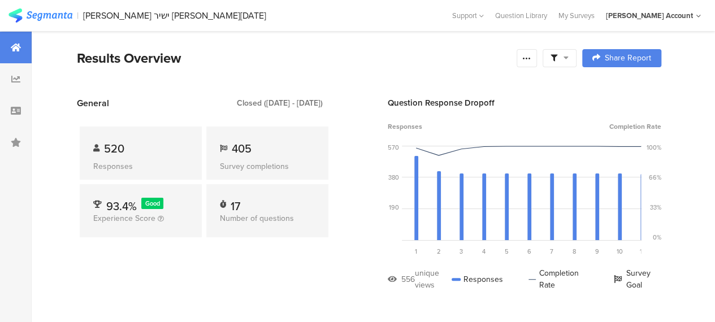
click at [568, 57] on span at bounding box center [559, 58] width 18 height 10
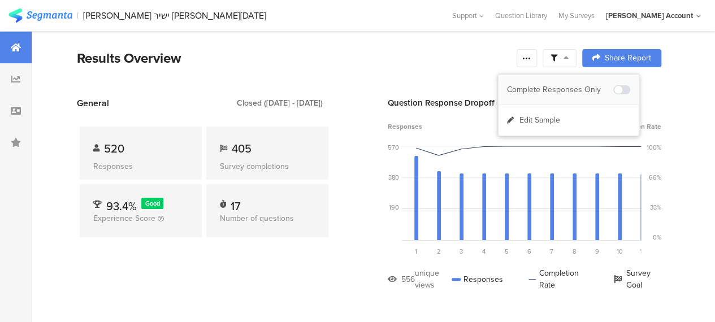
click at [579, 84] on div "Complete Responses Only" at bounding box center [560, 89] width 106 height 11
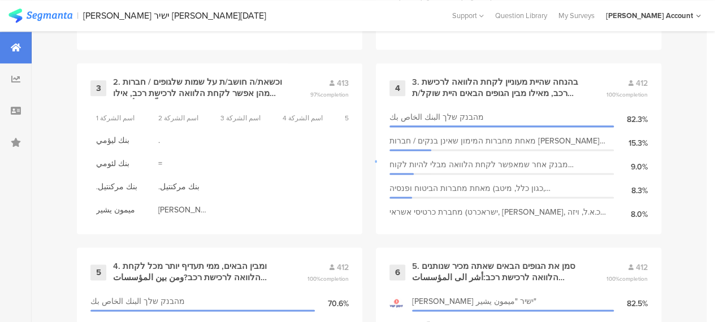
scroll to position [904, 0]
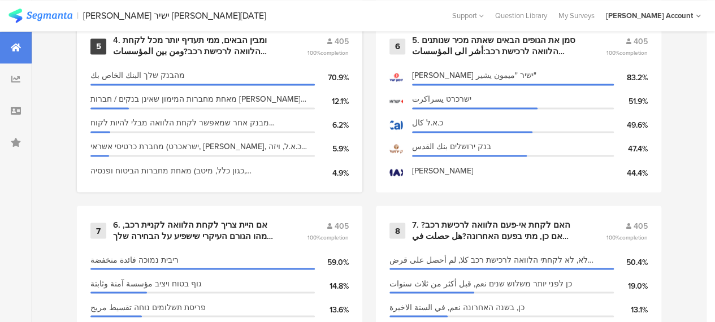
click at [155, 56] on div "4. ומבין הבאים, ממי תעדיף יותר מכל לקחת הלוואה לרכישת רכב?ومن بين المؤسسات التا…" at bounding box center [196, 46] width 167 height 22
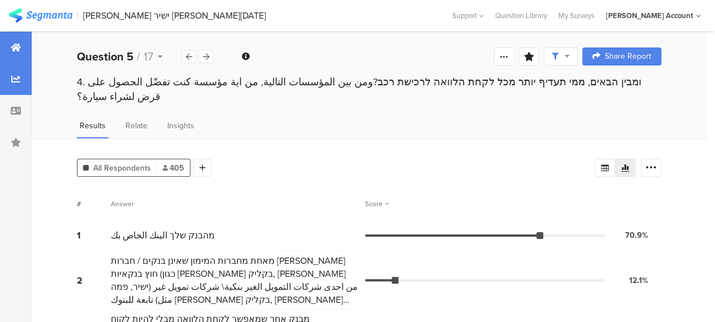
click at [11, 44] on icon at bounding box center [16, 47] width 10 height 9
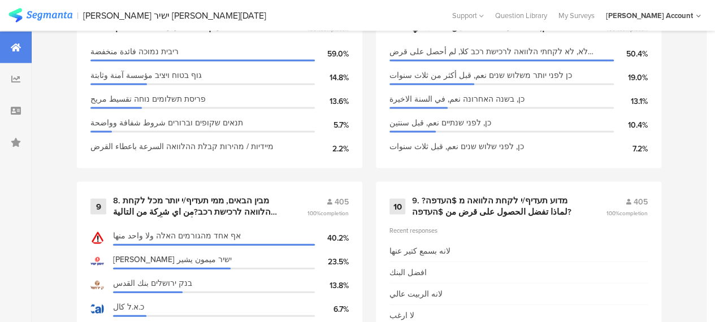
scroll to position [1130, 0]
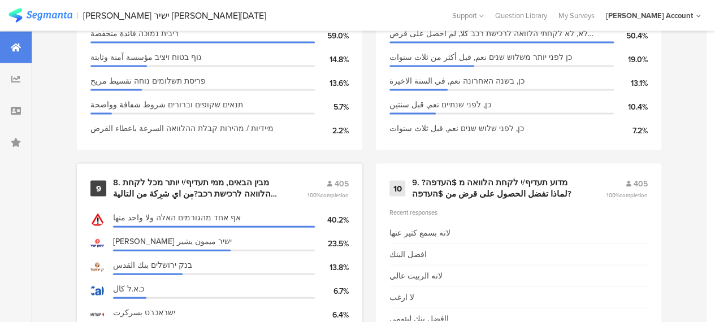
click at [193, 190] on div "8. מבין הבאים, ממי תעדיף/י יותר מכל לקחת הלוואה לרכישת רכב?من اي شركة من التالي…" at bounding box center [196, 188] width 167 height 22
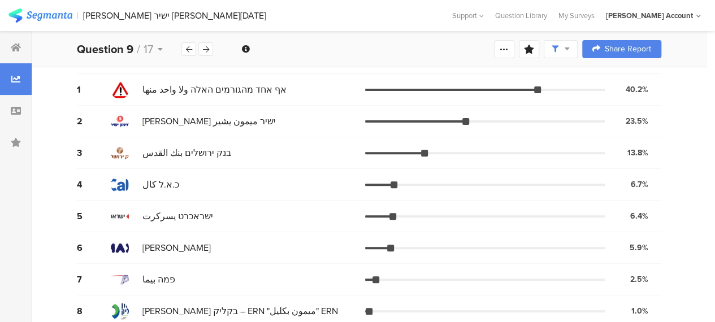
scroll to position [144, 0]
